Goal: Find specific page/section: Find specific page/section

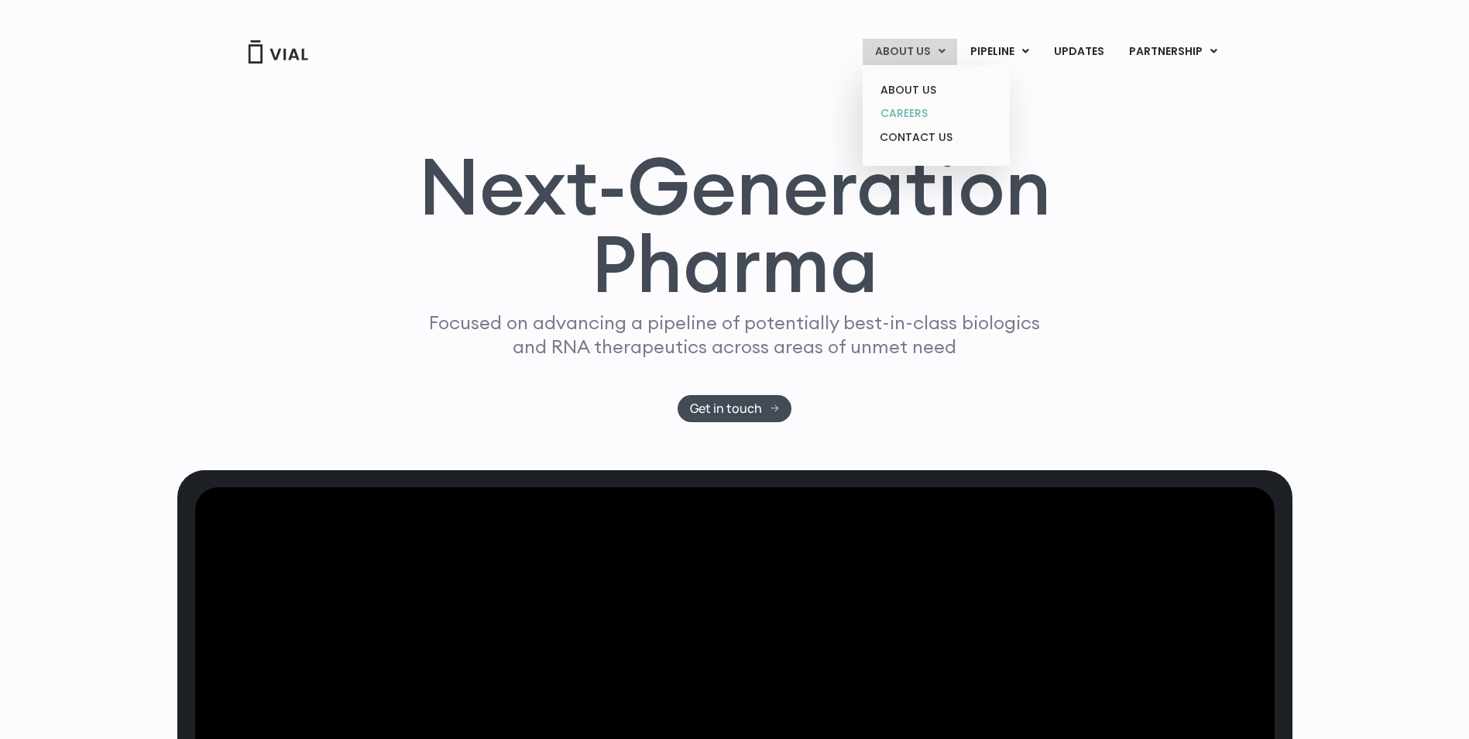
click at [914, 115] on link "CAREERS" at bounding box center [936, 113] width 136 height 24
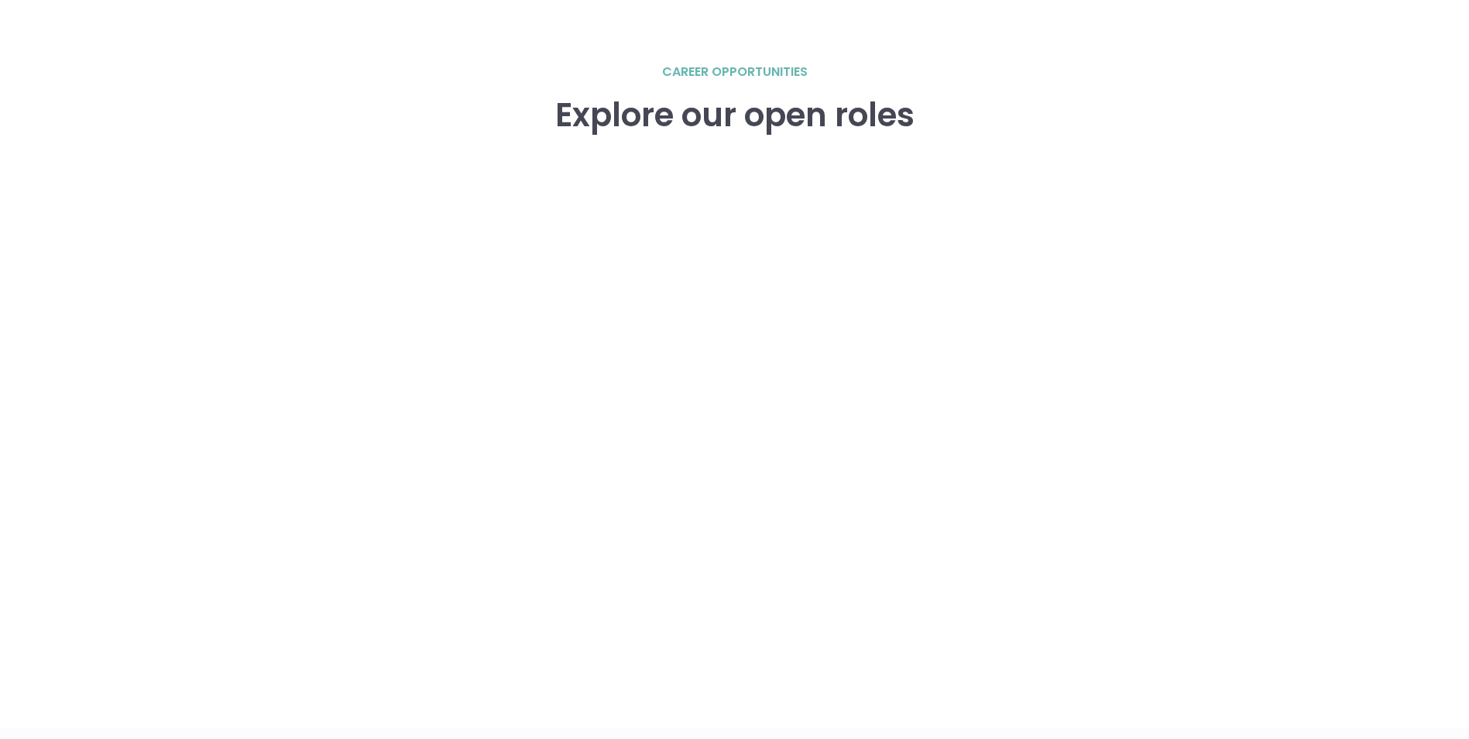
scroll to position [2142, 0]
